Goal: Transaction & Acquisition: Purchase product/service

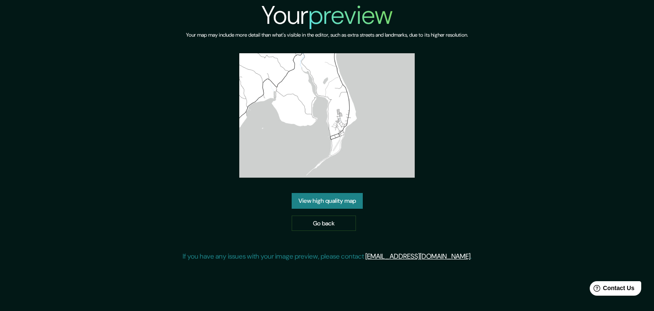
drag, startPoint x: 345, startPoint y: 237, endPoint x: 350, endPoint y: 239, distance: 5.7
click at [350, 239] on div "Your preview Your map may include more detail than what's visible in the editor…" at bounding box center [327, 134] width 289 height 268
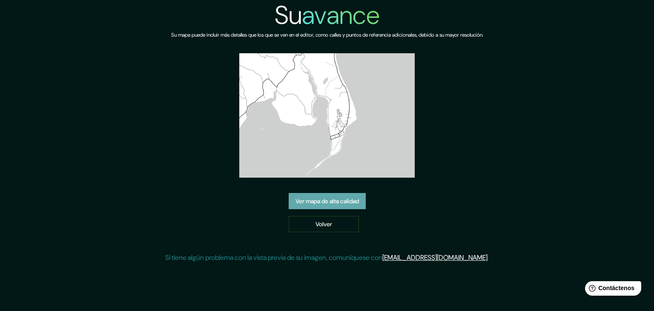
click at [338, 205] on font "Ver mapa de alta calidad" at bounding box center [326, 200] width 63 height 11
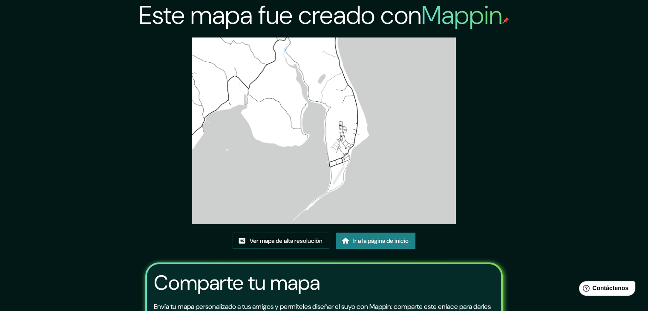
click at [257, 157] on img at bounding box center [324, 130] width 264 height 186
click at [408, 244] on font "Ir a la página de inicio" at bounding box center [380, 240] width 55 height 11
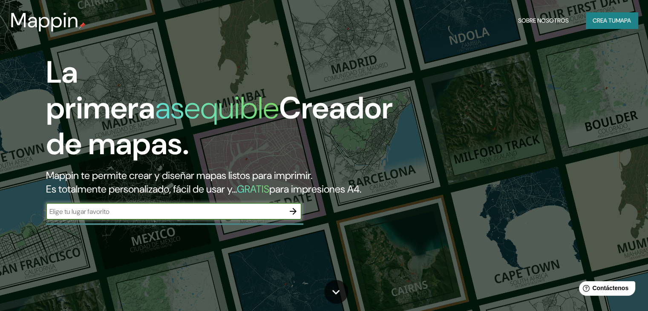
click at [157, 216] on input "text" at bounding box center [165, 211] width 238 height 10
type input "maullin"
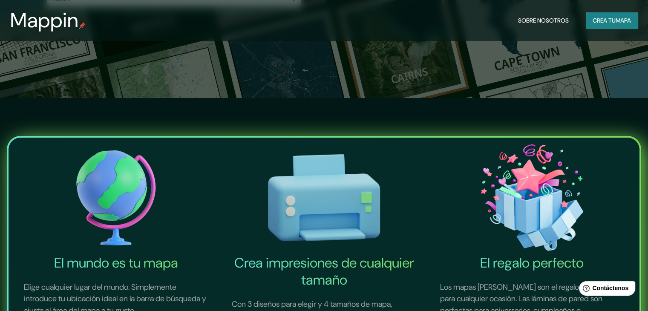
scroll to position [128, 0]
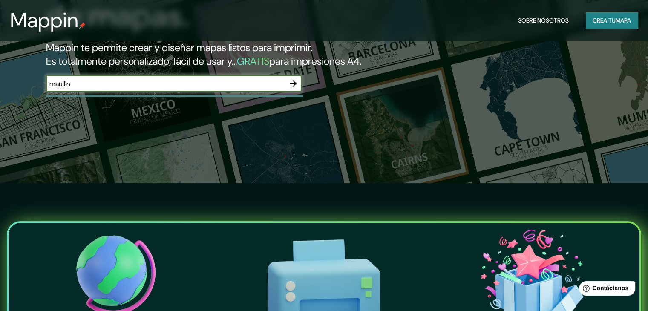
click at [293, 89] on icon "button" at bounding box center [293, 83] width 10 height 10
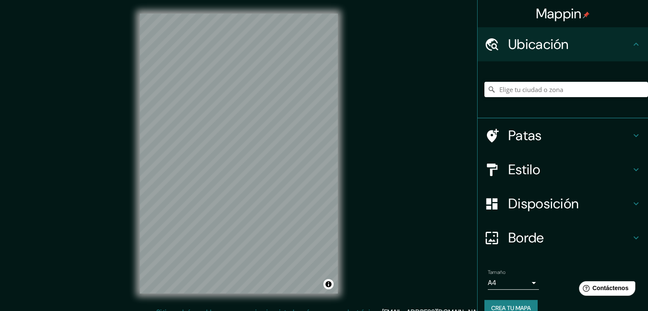
click at [554, 169] on h4 "Estilo" at bounding box center [569, 169] width 123 height 17
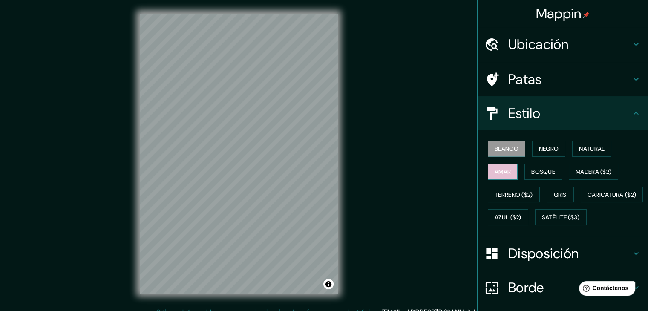
click at [505, 165] on button "Amar" at bounding box center [502, 171] width 30 height 16
click at [548, 140] on button "Negro" at bounding box center [549, 148] width 34 height 16
click at [548, 145] on font "Negro" at bounding box center [549, 149] width 20 height 8
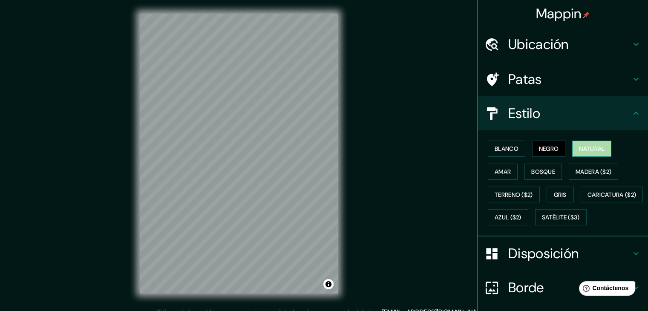
click at [588, 154] on button "Natural" at bounding box center [591, 148] width 39 height 16
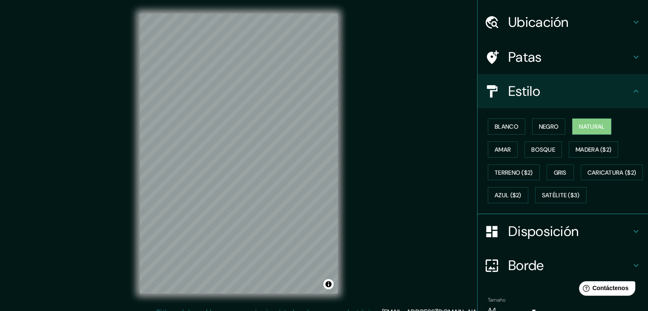
scroll to position [43, 0]
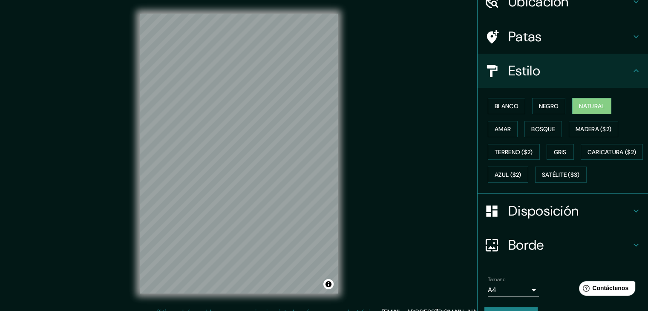
click at [540, 220] on font "Disposición" at bounding box center [543, 211] width 70 height 18
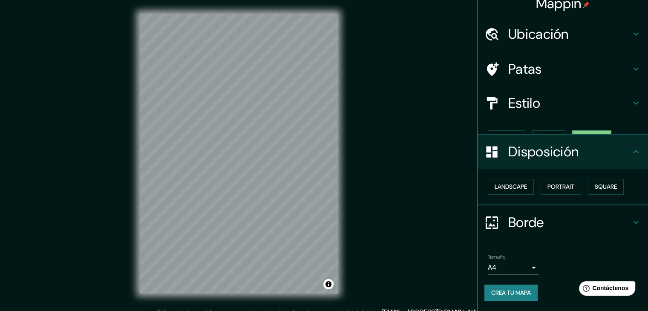
scroll to position [0, 0]
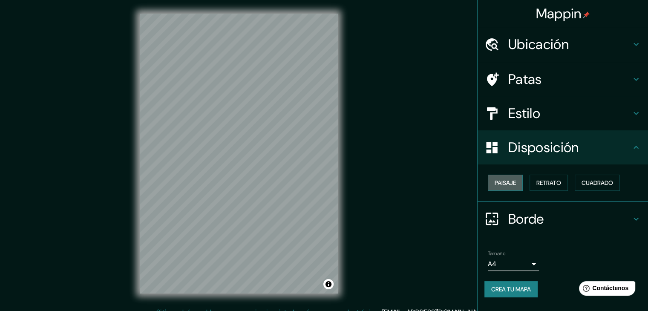
click at [506, 182] on font "Paisaje" at bounding box center [504, 183] width 21 height 8
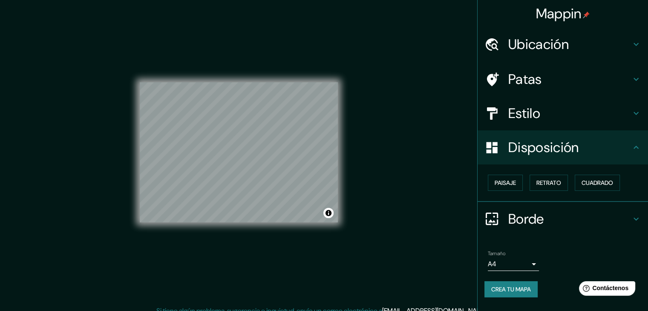
scroll to position [2, 0]
click at [579, 110] on h4 "Estilo" at bounding box center [569, 113] width 123 height 17
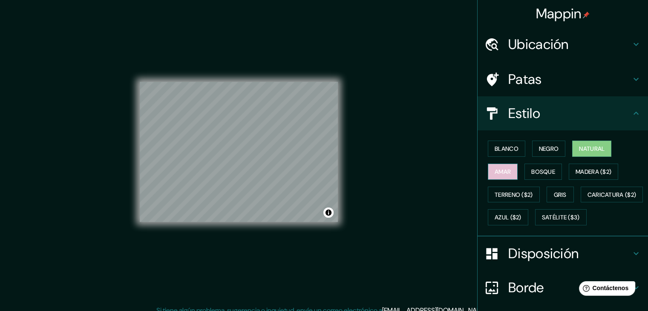
click at [496, 175] on font "Amar" at bounding box center [502, 171] width 16 height 11
click at [531, 170] on font "Bosque" at bounding box center [543, 172] width 24 height 8
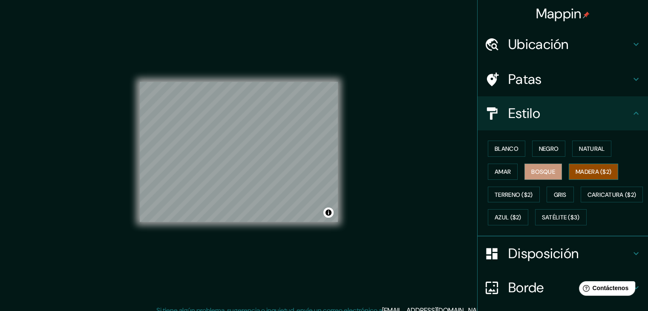
click at [575, 174] on font "Madera ($2)" at bounding box center [593, 172] width 36 height 8
click at [516, 192] on font "Terreno ($2)" at bounding box center [513, 195] width 38 height 8
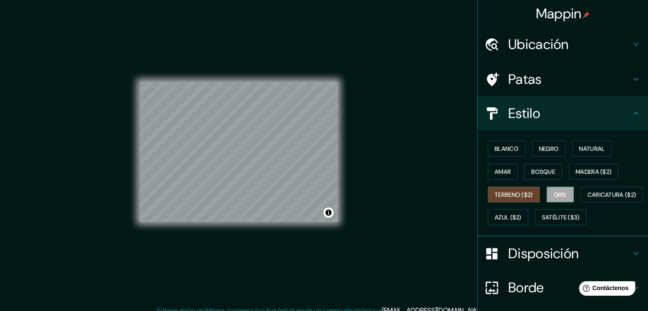
click at [559, 199] on button "Gris" at bounding box center [559, 194] width 27 height 16
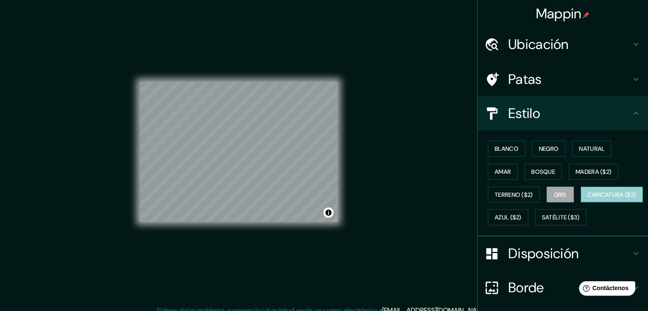
click at [587, 200] on font "Caricatura ($2)" at bounding box center [611, 194] width 49 height 11
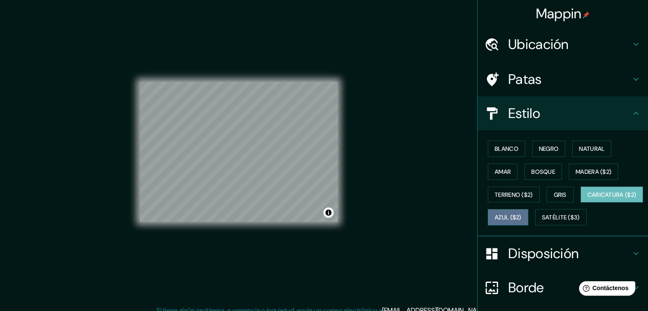
click at [521, 220] on font "Azul ($2)" at bounding box center [507, 217] width 27 height 11
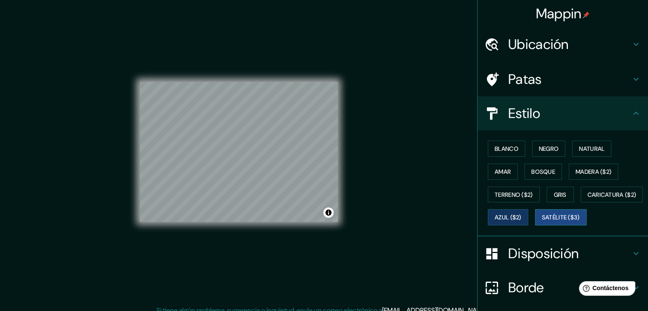
click at [542, 221] on font "Satélite ($3)" at bounding box center [561, 218] width 38 height 8
click at [538, 174] on font "Bosque" at bounding box center [543, 172] width 24 height 8
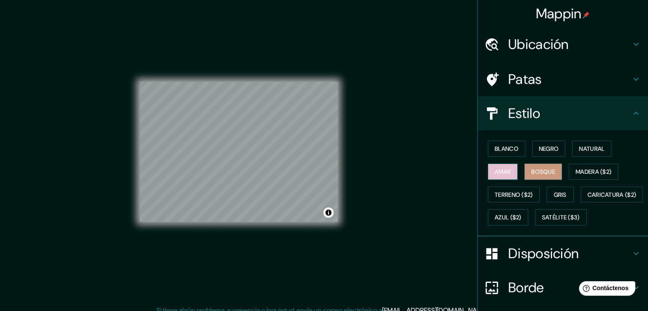
click at [505, 171] on button "Amar" at bounding box center [502, 171] width 30 height 16
click at [588, 153] on font "Natural" at bounding box center [592, 148] width 26 height 11
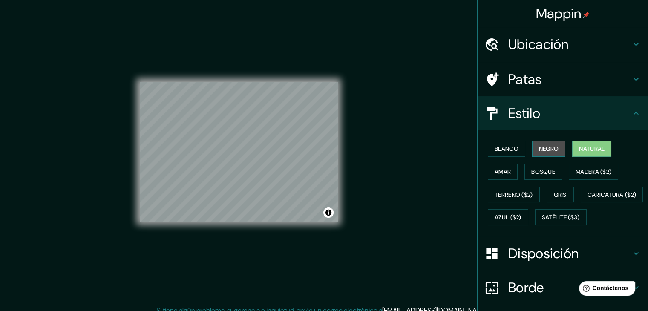
click at [550, 145] on font "Negro" at bounding box center [549, 149] width 20 height 8
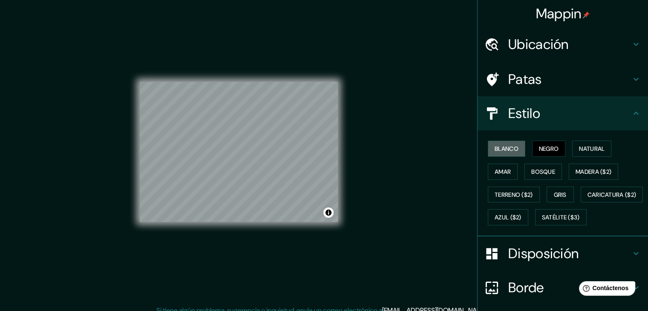
click at [490, 157] on div "Blanco Negro Natural Amar Bosque Madera ($2) Terreno ($2) Gris Caricatura ($2) …" at bounding box center [565, 183] width 163 height 92
click at [494, 153] on font "Blanco" at bounding box center [506, 148] width 24 height 11
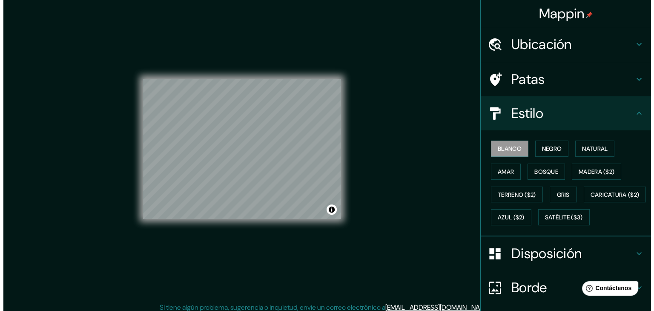
scroll to position [0, 0]
